Goal: Information Seeking & Learning: Check status

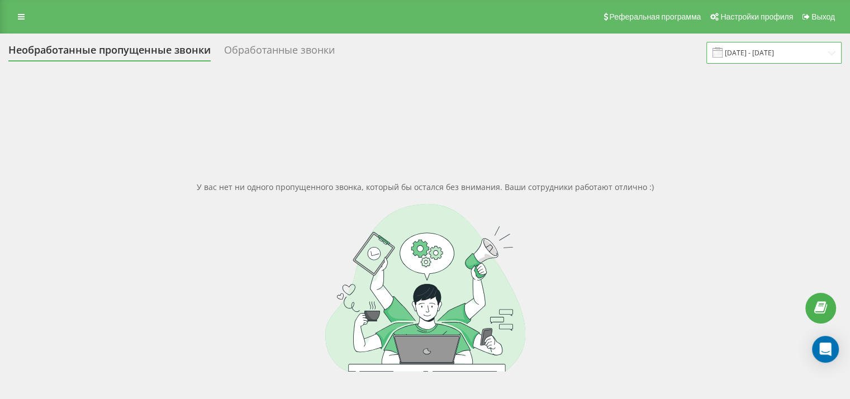
click at [767, 53] on input "08.09.2025 - 18.09.2025" at bounding box center [773, 53] width 135 height 22
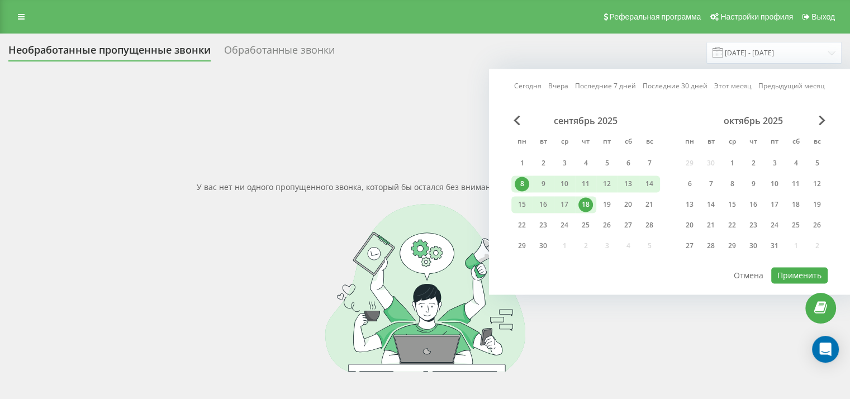
click at [525, 177] on div "8" at bounding box center [522, 184] width 15 height 15
click at [610, 207] on div "19" at bounding box center [607, 204] width 15 height 15
click at [786, 273] on button "Применить" at bounding box center [799, 275] width 56 height 16
type input "[DATE] - [DATE]"
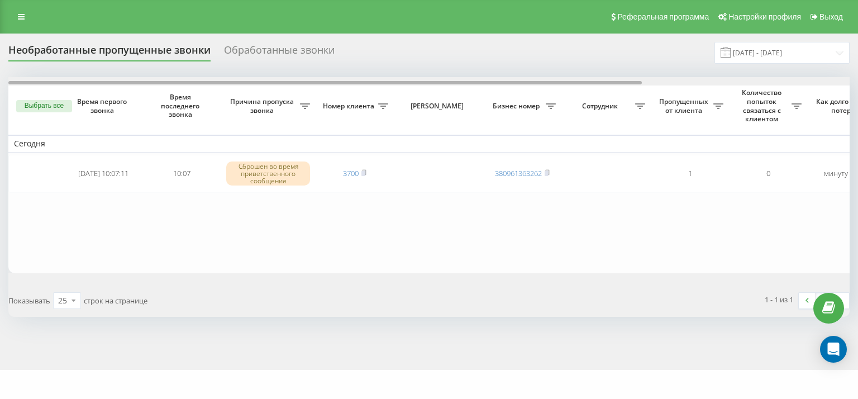
drag, startPoint x: 362, startPoint y: 82, endPoint x: 235, endPoint y: 64, distance: 128.1
click at [235, 64] on div "Необработанные пропущенные звонки Обработанные звонки 08.09.2025 - 19.09.2025 В…" at bounding box center [429, 179] width 842 height 275
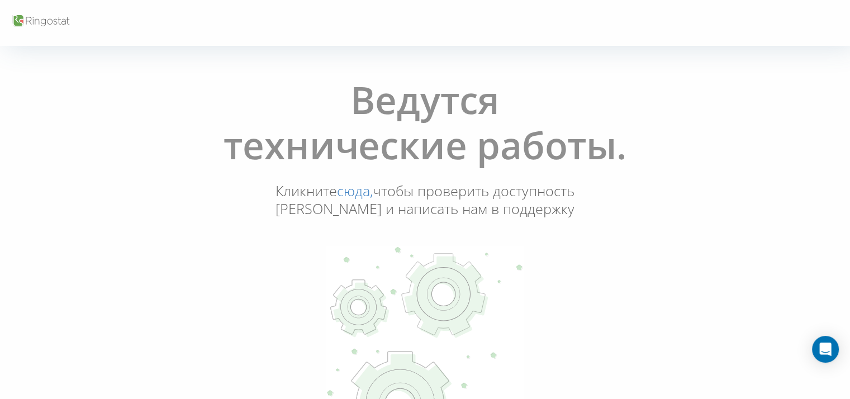
click at [113, 269] on div "Ведутся технические работы. Кликните сюда, чтобы проверить доступность Ringosta…" at bounding box center [424, 275] width 843 height 413
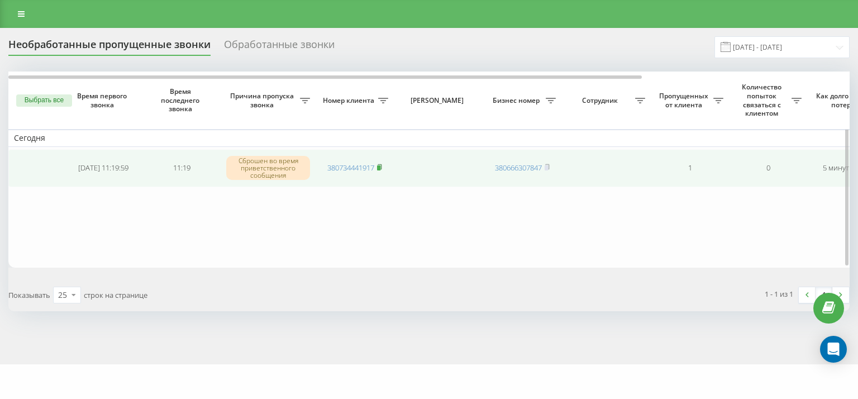
click at [380, 167] on rect at bounding box center [378, 167] width 3 height 5
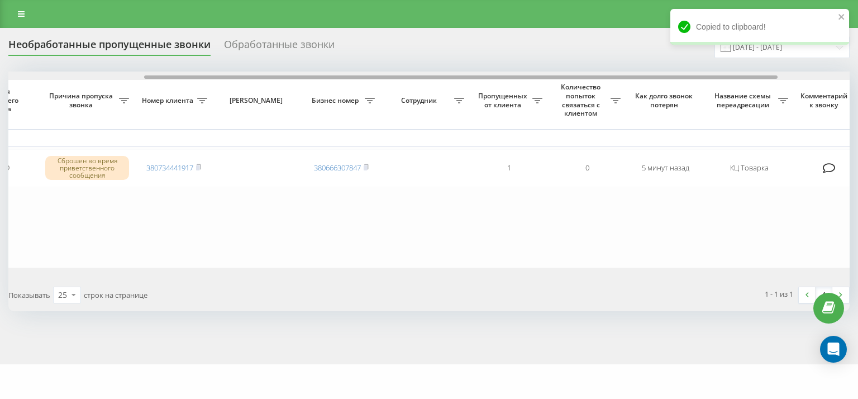
scroll to position [0, 60]
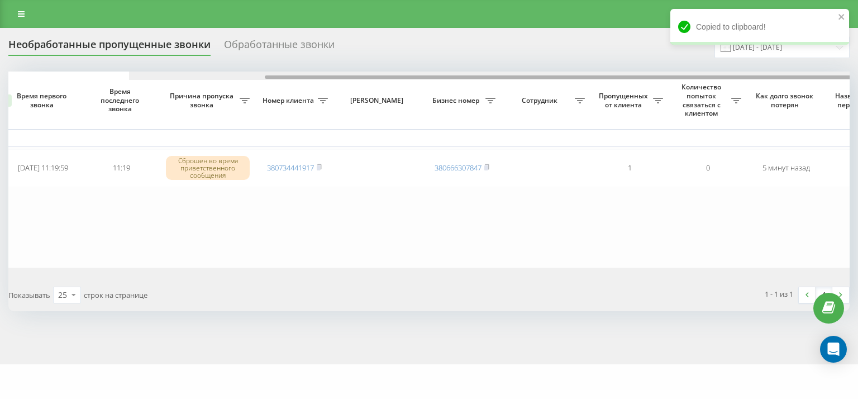
drag, startPoint x: 424, startPoint y: 78, endPoint x: 349, endPoint y: 49, distance: 79.6
click at [351, 51] on div "Необработанные пропущенные звонки Обработанные звонки 08.09.2025 - 19.09.2025 В…" at bounding box center [429, 173] width 842 height 275
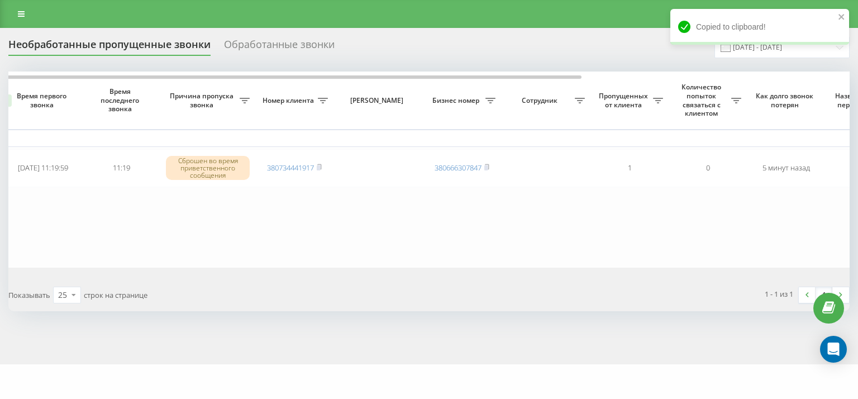
scroll to position [0, 0]
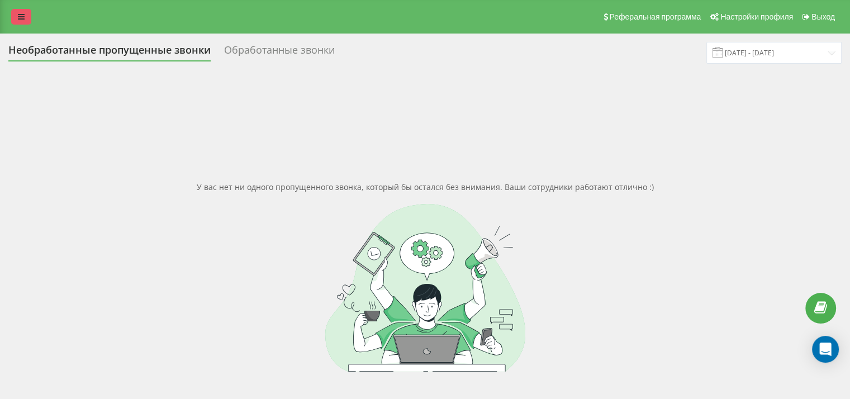
click at [20, 19] on icon at bounding box center [21, 17] width 7 height 8
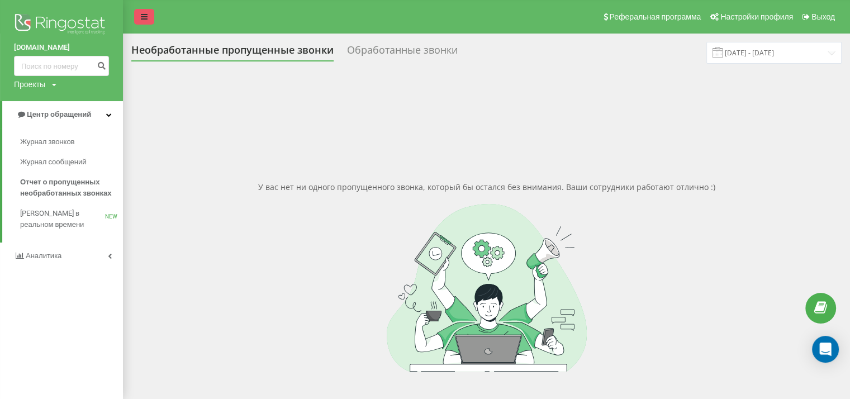
click at [153, 18] on link at bounding box center [144, 17] width 20 height 16
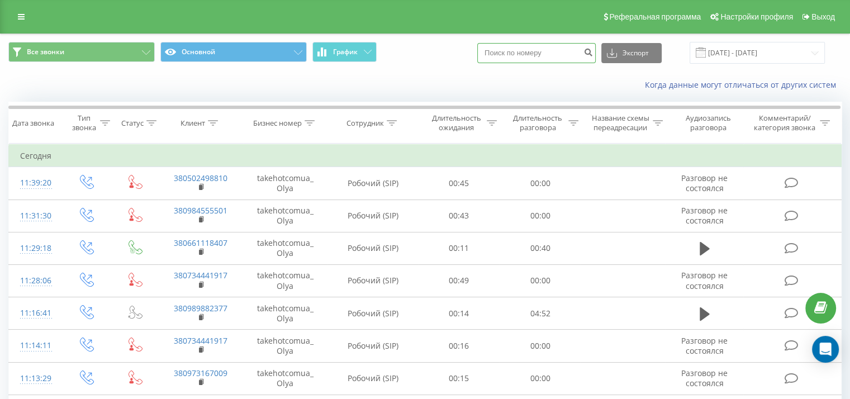
click at [565, 47] on input at bounding box center [536, 53] width 118 height 20
paste input "380675366222"
click at [507, 54] on input "380675366222" at bounding box center [536, 53] width 118 height 20
type input "0675366222"
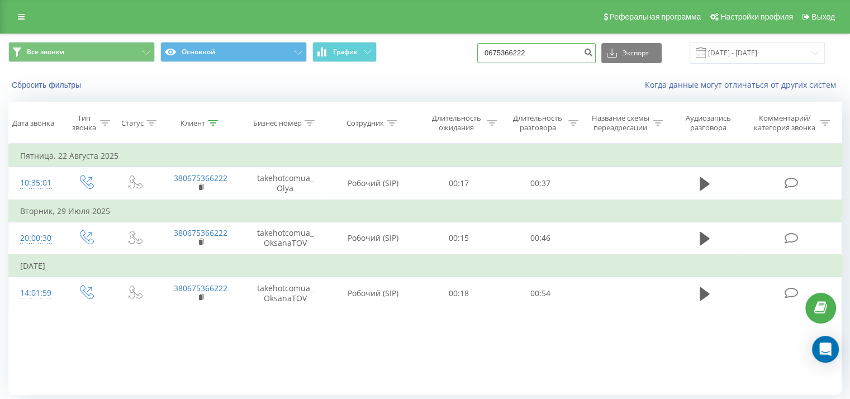
drag, startPoint x: 544, startPoint y: 61, endPoint x: 485, endPoint y: 44, distance: 61.2
click at [477, 45] on div "Все звонки Основной График 0675366222 Экспорт .csv .xls .xlsx 19.06.2025 - 19.0…" at bounding box center [424, 53] width 833 height 22
paste input "380986109093"
click at [508, 55] on input "380986109093" at bounding box center [536, 53] width 118 height 20
type input "0986109093"
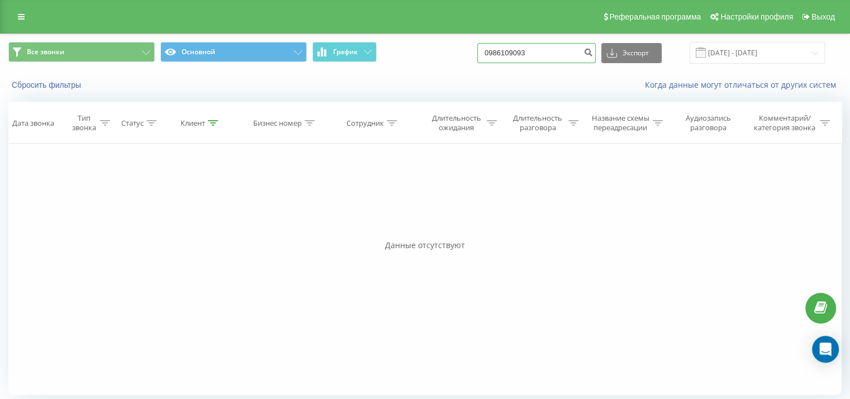
drag, startPoint x: 543, startPoint y: 54, endPoint x: 463, endPoint y: 39, distance: 81.9
click at [463, 39] on div "Все звонки Основной График 0986109093 Экспорт .csv .xls .xlsx 19.06.2025 - 19.0…" at bounding box center [425, 52] width 849 height 37
paste input "380967882028"
click at [510, 53] on input "380967882028" at bounding box center [536, 53] width 118 height 20
type input "0967882028"
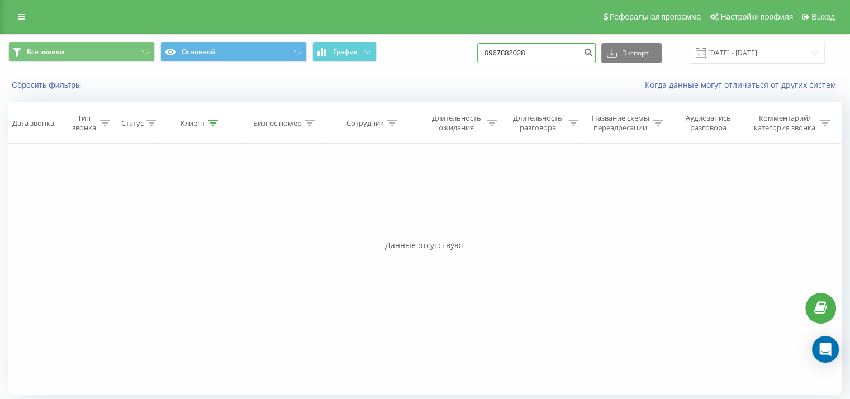
drag, startPoint x: 555, startPoint y: 58, endPoint x: 487, endPoint y: 41, distance: 70.1
click at [480, 37] on div "Все звонки Основной График 0967882028 Экспорт .csv .xls .xlsx 19.06.2025 - 19.0…" at bounding box center [425, 52] width 849 height 37
paste input "38066656730"
click at [509, 51] on input "380666567308" at bounding box center [536, 53] width 118 height 20
type input "0666567308"
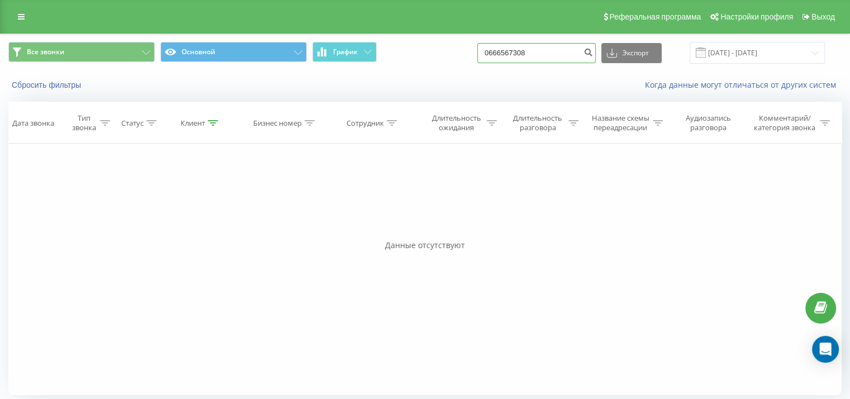
drag, startPoint x: 545, startPoint y: 53, endPoint x: 476, endPoint y: 37, distance: 70.9
click at [476, 37] on div "Все звонки Основной График 0666567308 Экспорт .csv .xls .xlsx [DATE] - [DATE]" at bounding box center [425, 52] width 849 height 37
paste input "380679091992"
click at [508, 53] on input "380679091992" at bounding box center [536, 53] width 118 height 20
type input "0679091992"
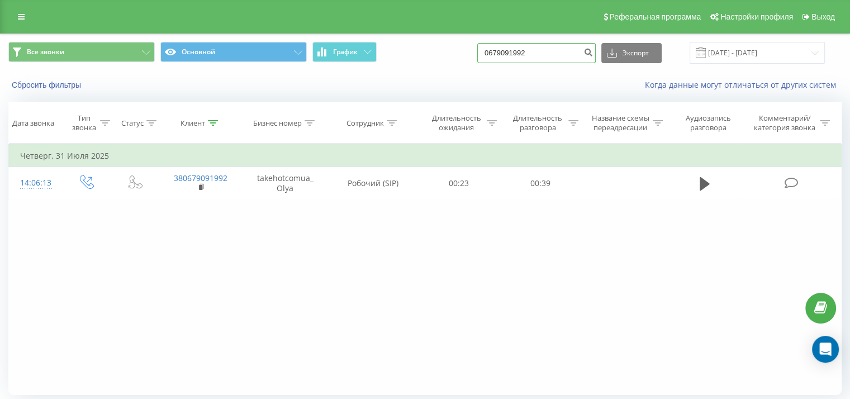
drag, startPoint x: 579, startPoint y: 53, endPoint x: 460, endPoint y: 42, distance: 119.0
click at [460, 42] on div "Все звонки Основной График 0679091992 Экспорт .csv .xls .xlsx [DATE] - [DATE]" at bounding box center [424, 53] width 833 height 22
paste input "380677573345"
click at [510, 50] on input "380677573345" at bounding box center [536, 53] width 118 height 20
type input "0677573345"
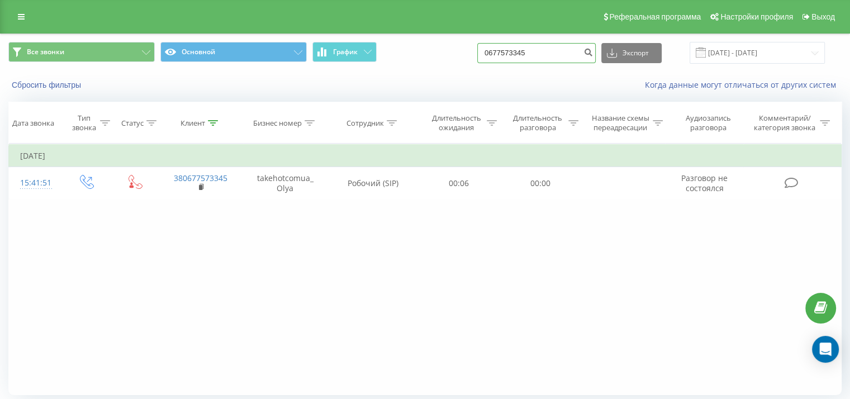
drag, startPoint x: 512, startPoint y: 48, endPoint x: 459, endPoint y: 37, distance: 54.7
click at [459, 37] on div "Все звонки Основной График 0677573345 Экспорт .csv .xls .xlsx 19.06.2025 - 19.0…" at bounding box center [425, 52] width 849 height 37
paste input "380975412133"
click at [505, 53] on input "380975412133" at bounding box center [536, 53] width 118 height 20
type input "0975412133"
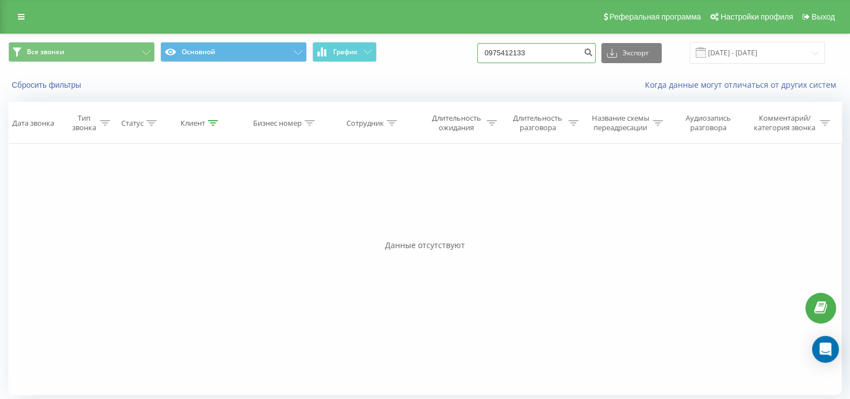
drag, startPoint x: 561, startPoint y: 49, endPoint x: 463, endPoint y: 28, distance: 100.4
click at [459, 26] on div "Реферальная программа Настройки профиля Выход Все звонки Основной График 097541…" at bounding box center [425, 202] width 850 height 405
paste input "380674042712"
click at [505, 56] on input "380674042712" at bounding box center [536, 53] width 118 height 20
type input "0674042712"
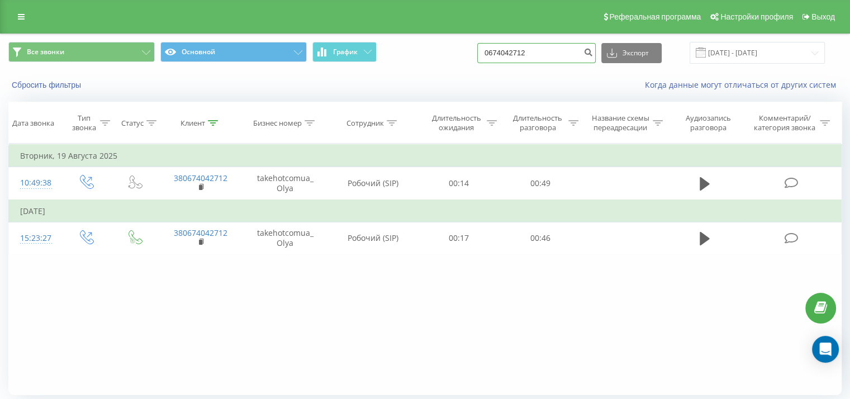
drag, startPoint x: 542, startPoint y: 50, endPoint x: 464, endPoint y: 32, distance: 79.8
click at [463, 33] on div "Реферальная программа Настройки профиля Выход Все звонки Основной График 067404…" at bounding box center [425, 218] width 850 height 437
paste input "38093060512"
click at [508, 55] on input "380930605122" at bounding box center [536, 53] width 118 height 20
type input "0930605122"
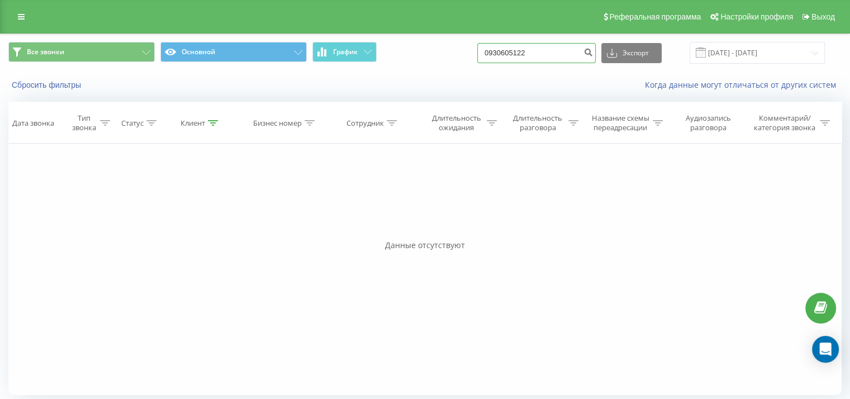
drag, startPoint x: 560, startPoint y: 58, endPoint x: 467, endPoint y: 40, distance: 95.1
click at [467, 40] on div "Все звонки Основной График 0930605122 Экспорт .csv .xls .xlsx [DATE] - [DATE]" at bounding box center [425, 52] width 849 height 37
paste input "380971709767"
click at [506, 55] on input "380971709767" at bounding box center [536, 53] width 118 height 20
type input "0971709767"
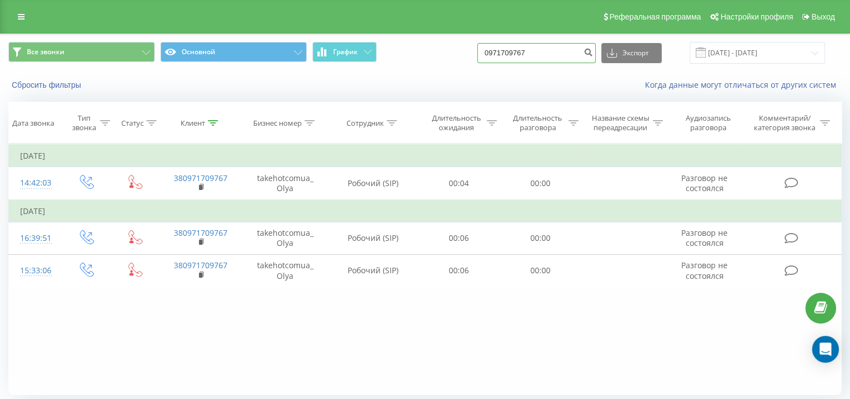
drag, startPoint x: 548, startPoint y: 55, endPoint x: 484, endPoint y: 39, distance: 66.3
click at [484, 39] on div "Все звонки Основной График 0971709767 Экспорт .csv .xls .xlsx 19.06.2025 - 19.0…" at bounding box center [425, 52] width 849 height 37
paste input "380986109093"
click at [506, 50] on input "380986109093" at bounding box center [536, 53] width 118 height 20
type input "0986109093"
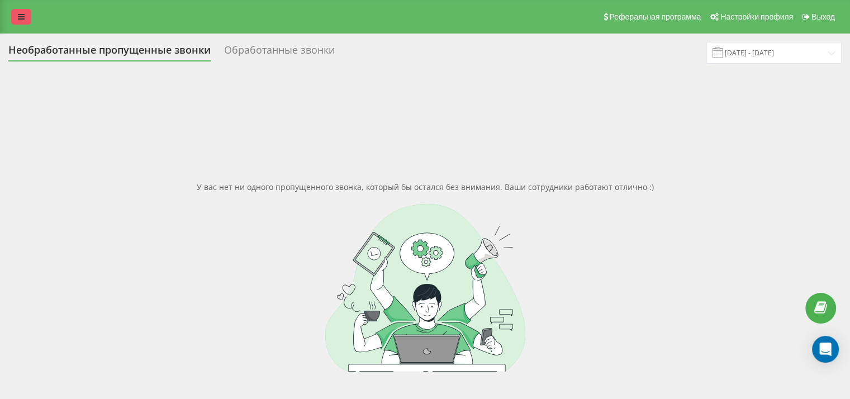
click at [18, 17] on icon at bounding box center [21, 17] width 7 height 8
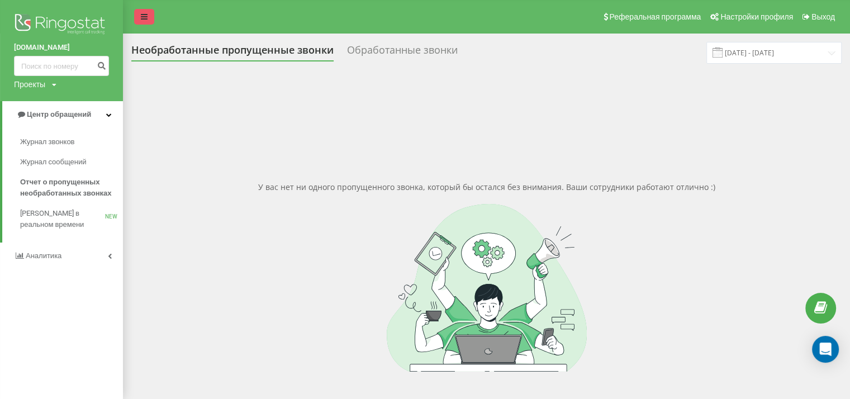
click at [145, 17] on icon at bounding box center [144, 17] width 7 height 8
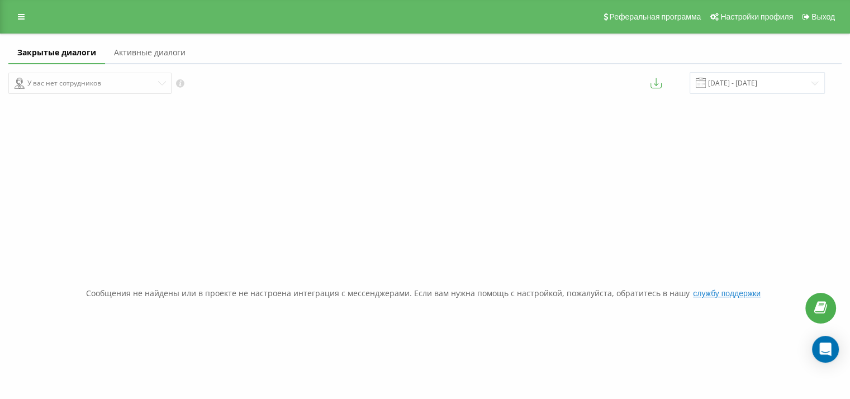
click at [135, 84] on div "У вас нет сотрудников" at bounding box center [212, 83] width 408 height 22
click at [94, 78] on div "У вас нет сотрудников" at bounding box center [212, 83] width 408 height 22
click at [146, 54] on link "Активные диалоги" at bounding box center [149, 53] width 89 height 22
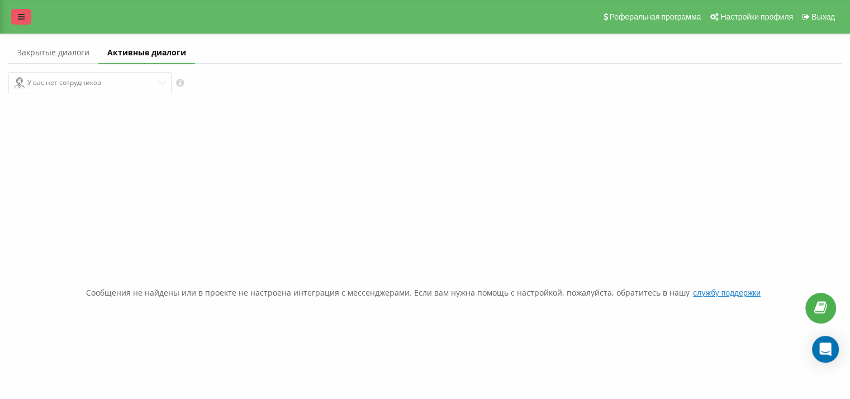
click at [20, 21] on link at bounding box center [21, 17] width 20 height 16
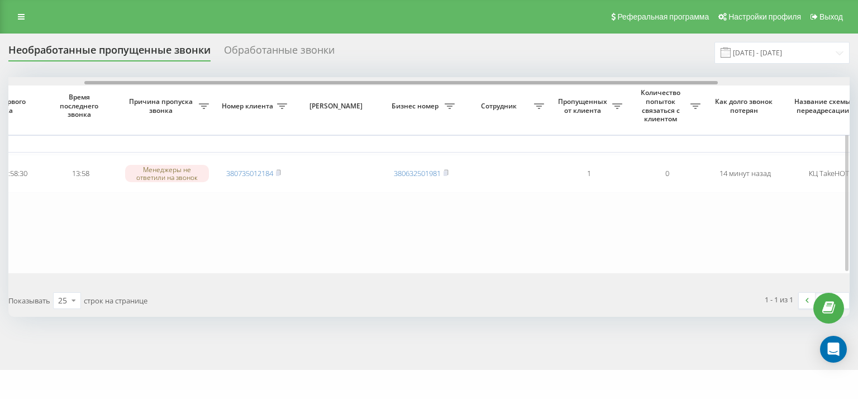
scroll to position [0, 101]
drag, startPoint x: 443, startPoint y: 83, endPoint x: 519, endPoint y: 78, distance: 76.1
click at [519, 78] on div at bounding box center [430, 81] width 842 height 8
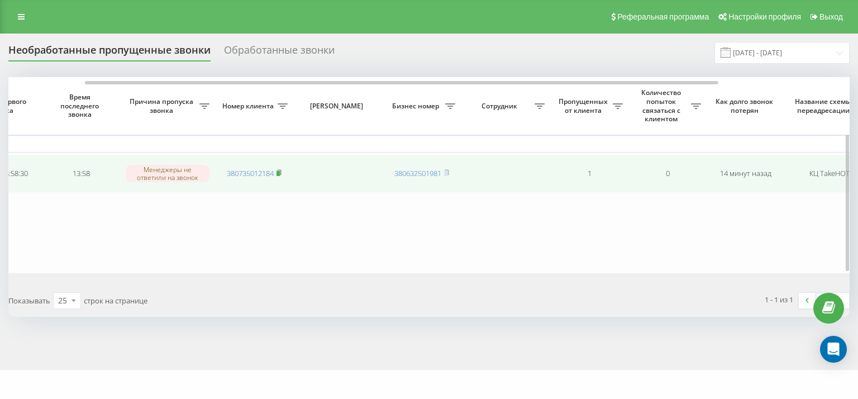
click at [281, 171] on icon at bounding box center [279, 172] width 4 height 5
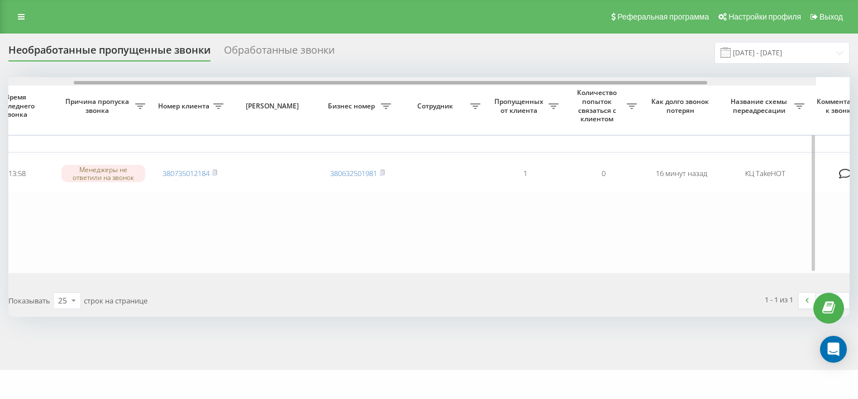
scroll to position [0, 275]
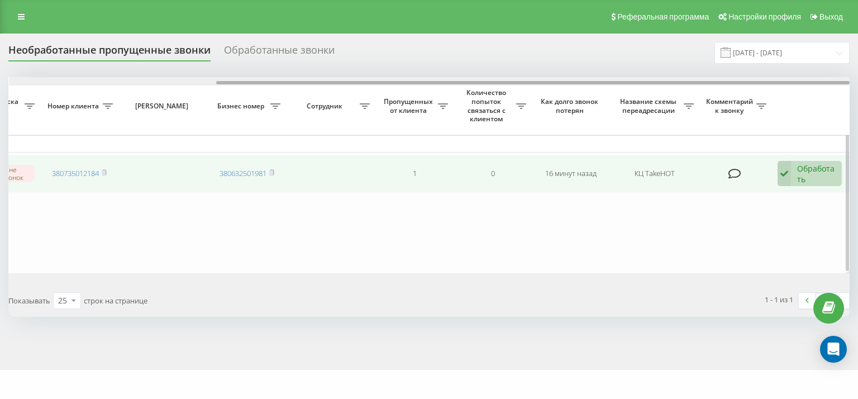
drag, startPoint x: 373, startPoint y: 83, endPoint x: 789, endPoint y: 170, distance: 425.4
click at [686, 131] on div "Выбрать все Время первого звонка Время последнего звонка Причина пропуска звонк…" at bounding box center [429, 175] width 842 height 196
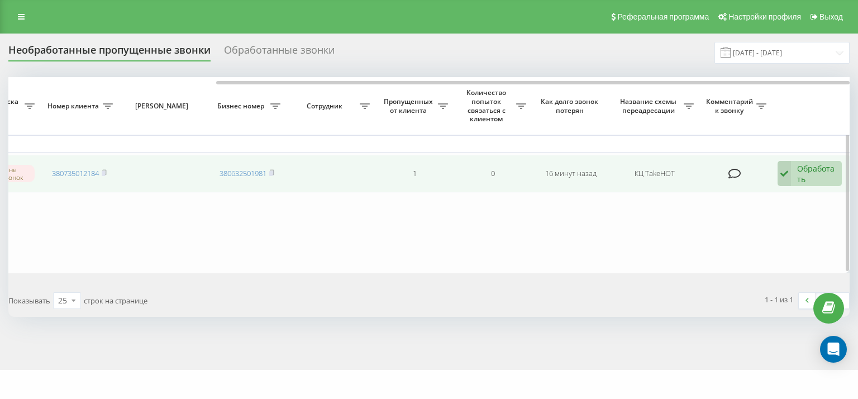
click at [832, 179] on div "Обработать" at bounding box center [816, 173] width 39 height 21
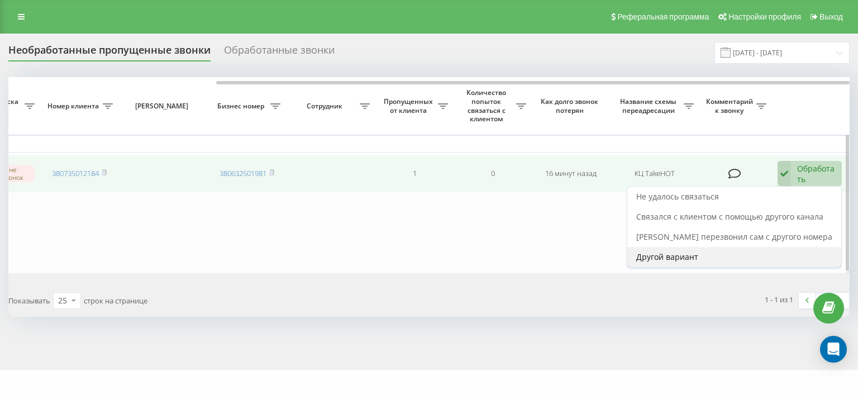
click at [735, 261] on div "Другой вариант" at bounding box center [734, 257] width 214 height 20
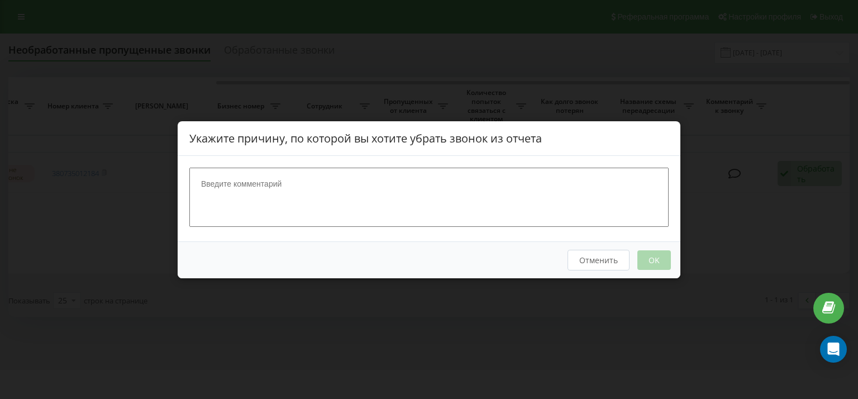
click at [492, 192] on textarea at bounding box center [428, 196] width 479 height 59
type textarea "школа англ"
click at [664, 258] on button "OK" at bounding box center [655, 260] width 34 height 20
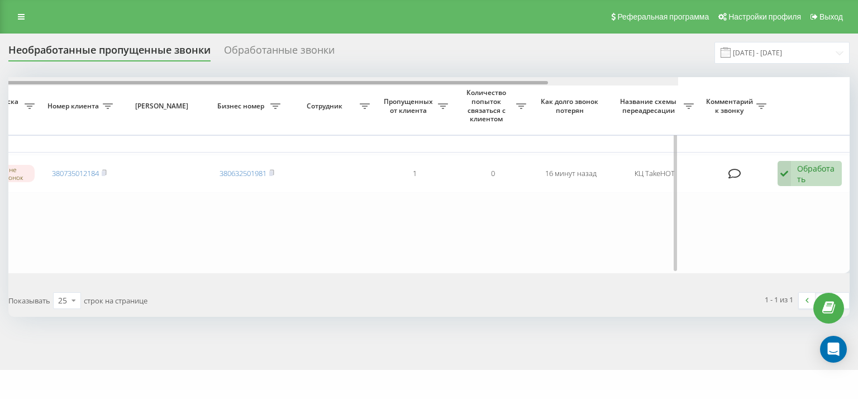
scroll to position [0, 0]
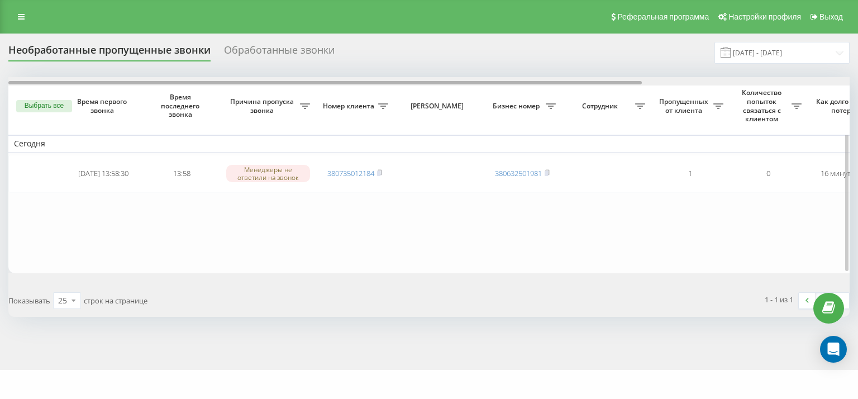
drag, startPoint x: 373, startPoint y: 84, endPoint x: 235, endPoint y: 84, distance: 137.5
click at [235, 84] on div at bounding box center [325, 82] width 634 height 3
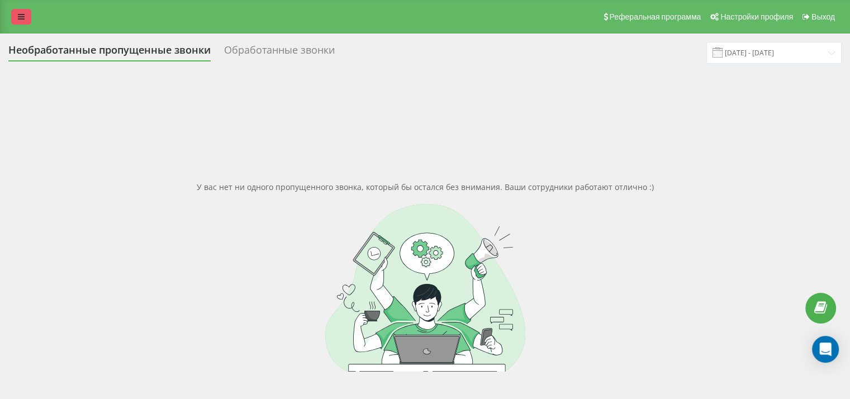
click at [25, 19] on link at bounding box center [21, 17] width 20 height 16
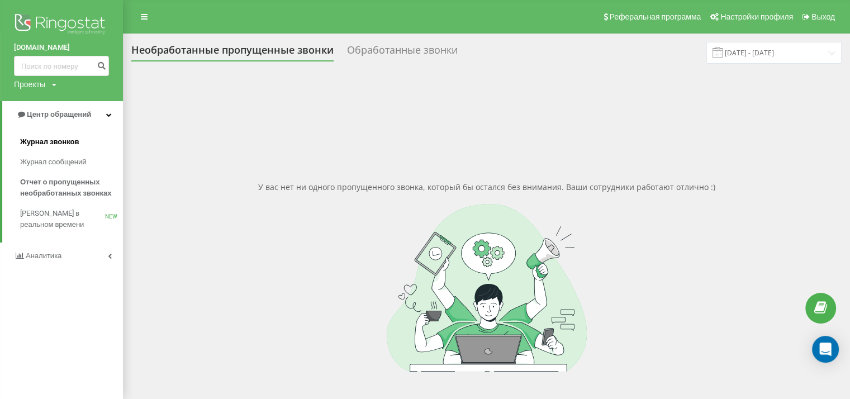
click at [56, 145] on span "Журнал звонков" at bounding box center [49, 141] width 59 height 11
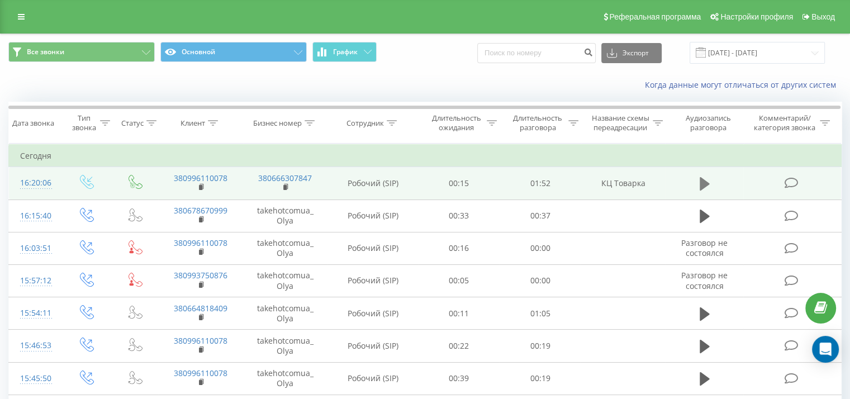
click at [708, 185] on icon at bounding box center [705, 184] width 10 height 16
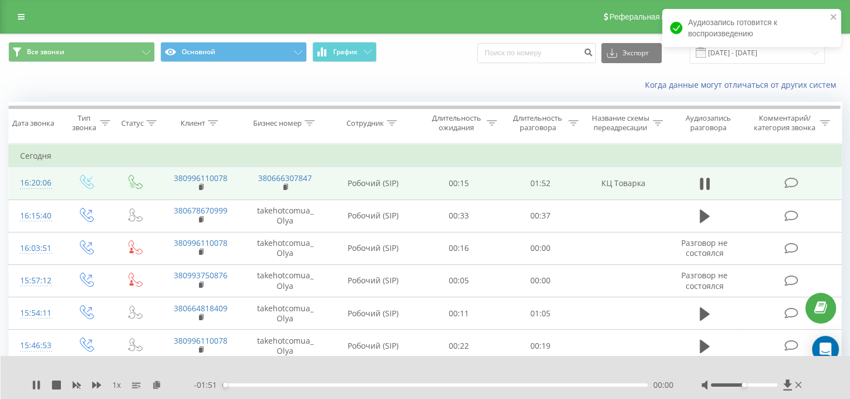
click at [341, 383] on div "00:00" at bounding box center [434, 384] width 425 height 3
drag, startPoint x: 744, startPoint y: 387, endPoint x: 763, endPoint y: 383, distance: 19.3
click at [763, 383] on div at bounding box center [752, 384] width 103 height 11
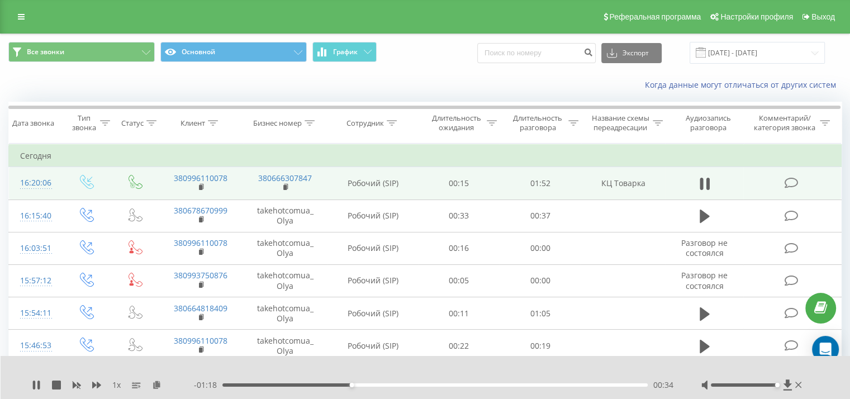
drag, startPoint x: 747, startPoint y: 383, endPoint x: 599, endPoint y: 378, distance: 147.6
click at [782, 382] on div at bounding box center [752, 384] width 103 height 11
drag, startPoint x: 406, startPoint y: 386, endPoint x: 419, endPoint y: 386, distance: 12.9
click at [412, 386] on div "00:34" at bounding box center [434, 384] width 425 height 3
click at [447, 384] on div "00:51" at bounding box center [434, 384] width 425 height 3
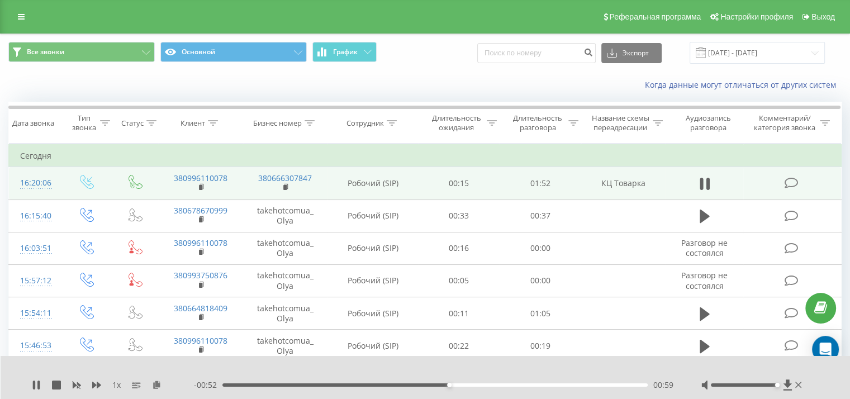
click at [465, 387] on div "- 00:52 00:59 00:59" at bounding box center [433, 384] width 479 height 11
click at [472, 386] on div "- 00:52 01:00 01:00" at bounding box center [433, 384] width 479 height 11
click at [473, 384] on div "01:00" at bounding box center [434, 384] width 425 height 3
click at [553, 385] on div "01:35" at bounding box center [434, 384] width 425 height 3
click at [40, 383] on icon at bounding box center [36, 385] width 9 height 9
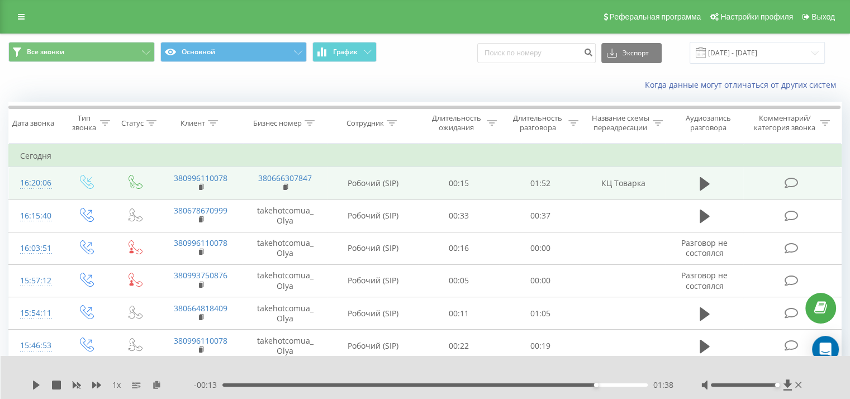
click at [30, 387] on div "1 x - 00:13 01:38 01:38" at bounding box center [426, 377] width 850 height 43
drag, startPoint x: 29, startPoint y: 386, endPoint x: 35, endPoint y: 386, distance: 6.1
click at [31, 386] on div "1 x - 00:13 01:38 01:38" at bounding box center [426, 377] width 850 height 43
click at [35, 386] on icon at bounding box center [36, 385] width 7 height 9
click at [562, 387] on div "- 00:12 01:39 01:39" at bounding box center [433, 384] width 479 height 11
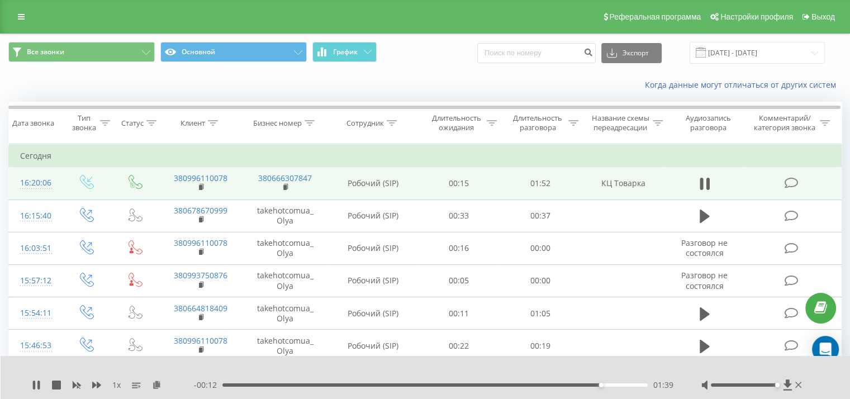
click at [555, 384] on div "01:39" at bounding box center [434, 384] width 425 height 3
click at [569, 384] on div "01:36" at bounding box center [434, 384] width 425 height 3
click at [546, 384] on div "01:32" at bounding box center [434, 384] width 425 height 3
click at [42, 386] on div "1 x" at bounding box center [113, 384] width 162 height 11
click at [39, 385] on icon at bounding box center [38, 385] width 2 height 9
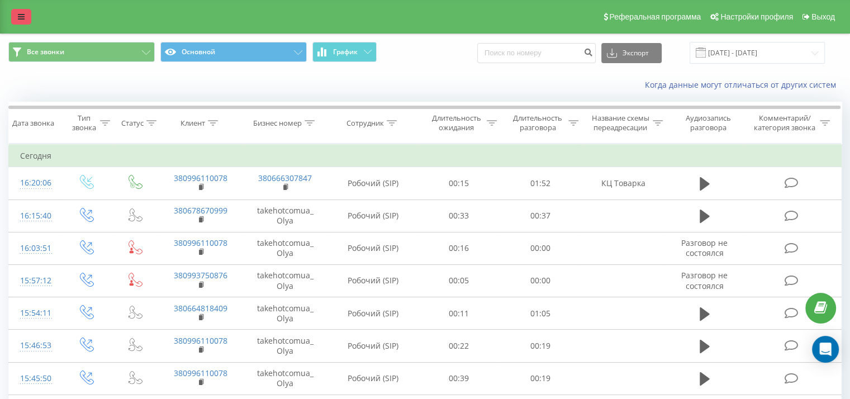
click at [17, 17] on link at bounding box center [21, 17] width 20 height 16
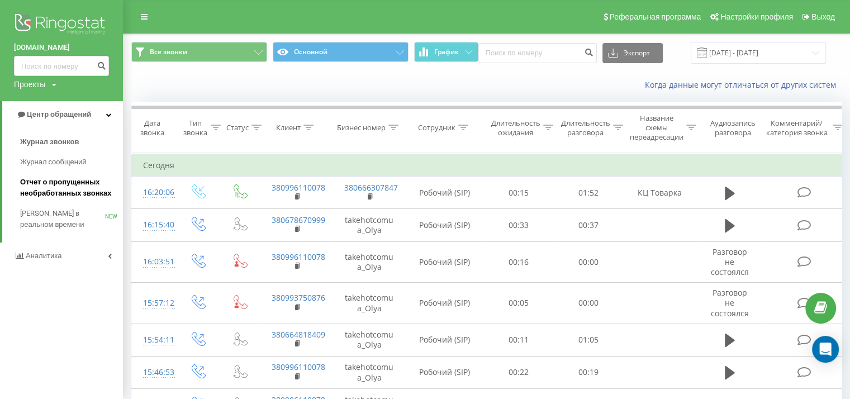
click at [55, 187] on span "Отчет о пропущенных необработанных звонках" at bounding box center [68, 188] width 97 height 22
